Goal: Task Accomplishment & Management: Complete application form

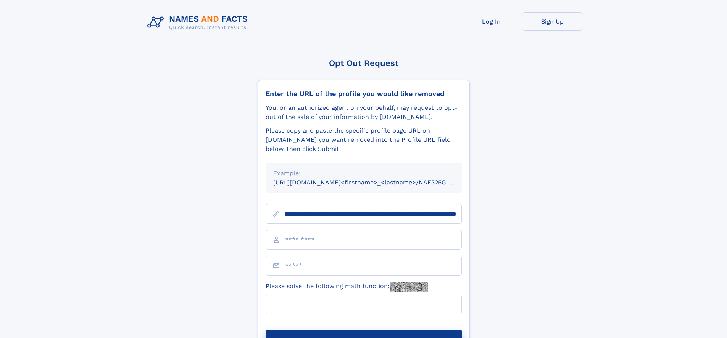
scroll to position [0, 100]
type input "**********"
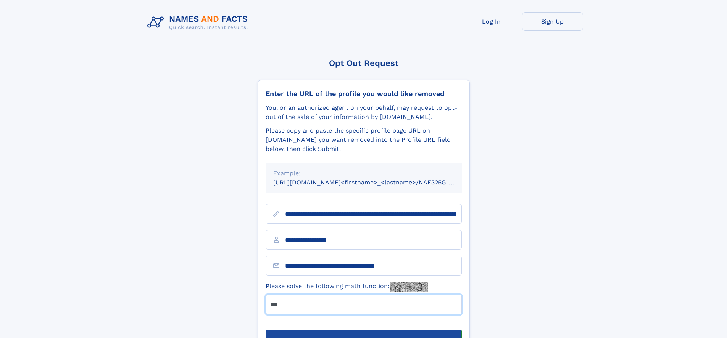
type input "***"
click at [363, 330] on button "Submit Opt Out Request" at bounding box center [364, 342] width 196 height 24
